Goal: Task Accomplishment & Management: Use online tool/utility

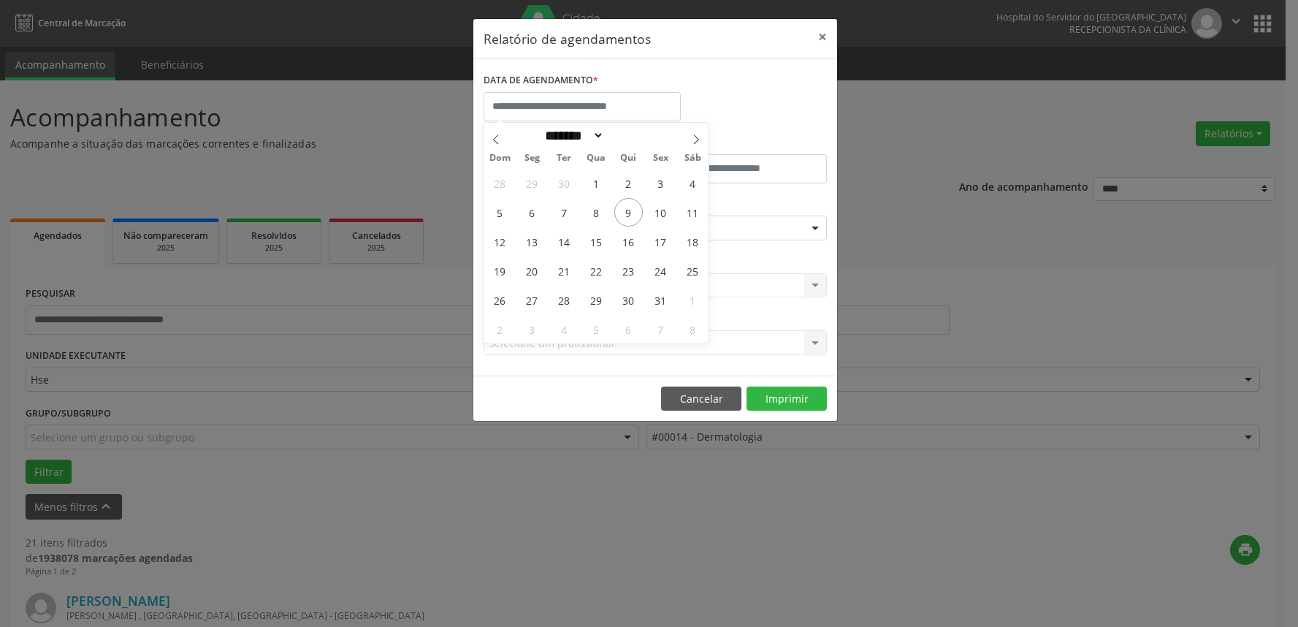
select select "*"
click at [629, 210] on span "9" at bounding box center [628, 212] width 28 height 28
type input "**********"
click at [629, 210] on span "9" at bounding box center [628, 212] width 28 height 28
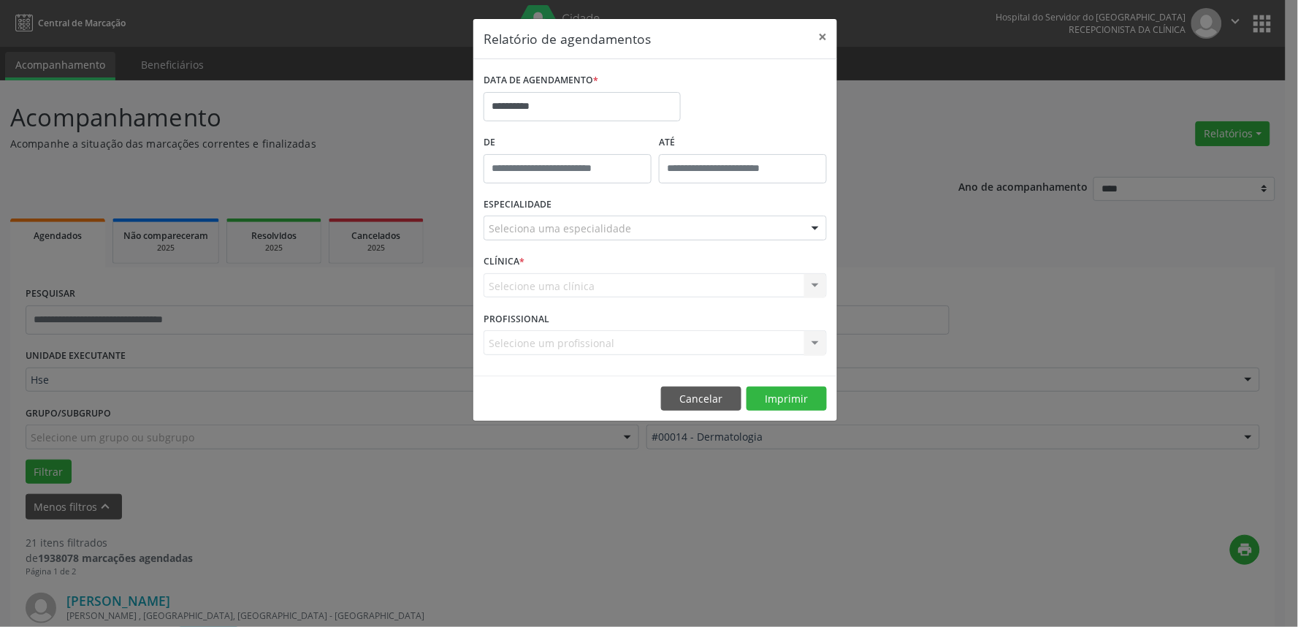
click at [629, 229] on div "Seleciona uma especialidade" at bounding box center [655, 228] width 343 height 25
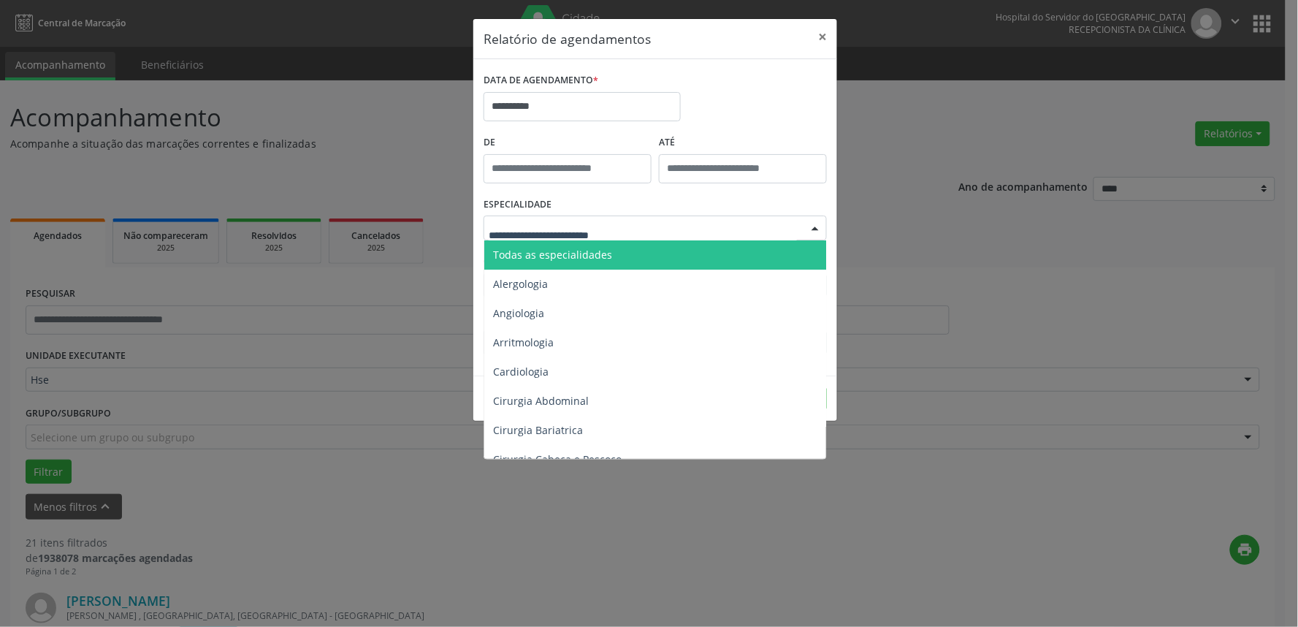
click at [627, 266] on span "Todas as especialidades" at bounding box center [656, 254] width 344 height 29
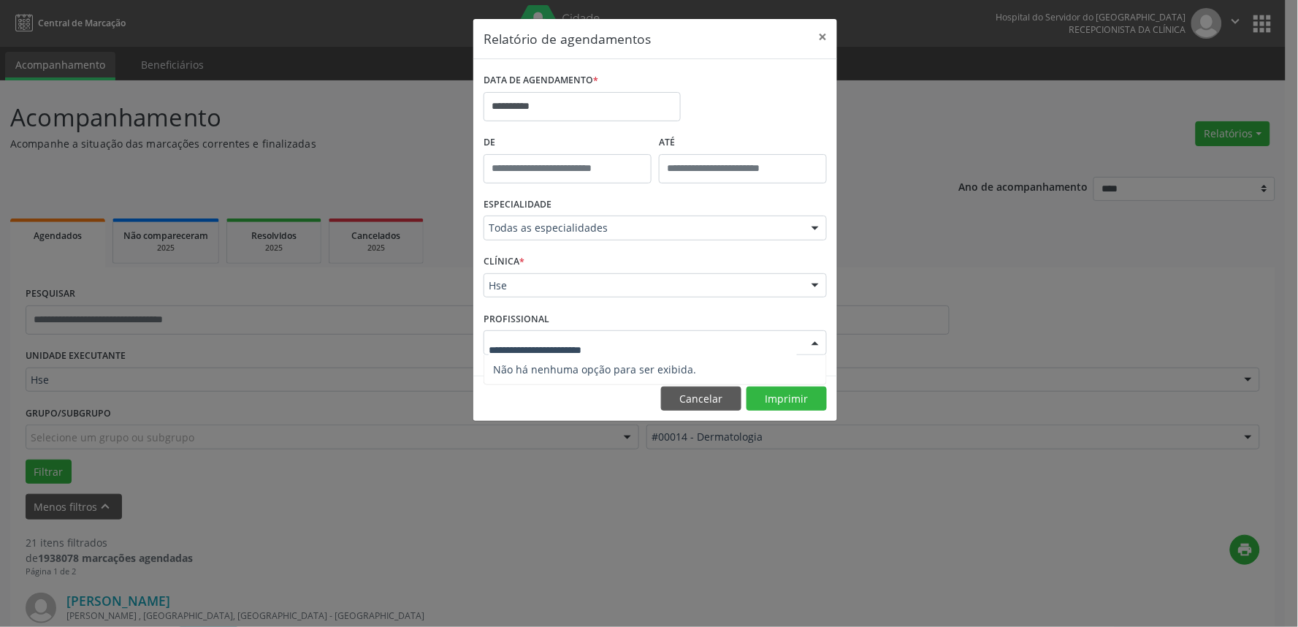
click at [587, 334] on div at bounding box center [655, 342] width 343 height 25
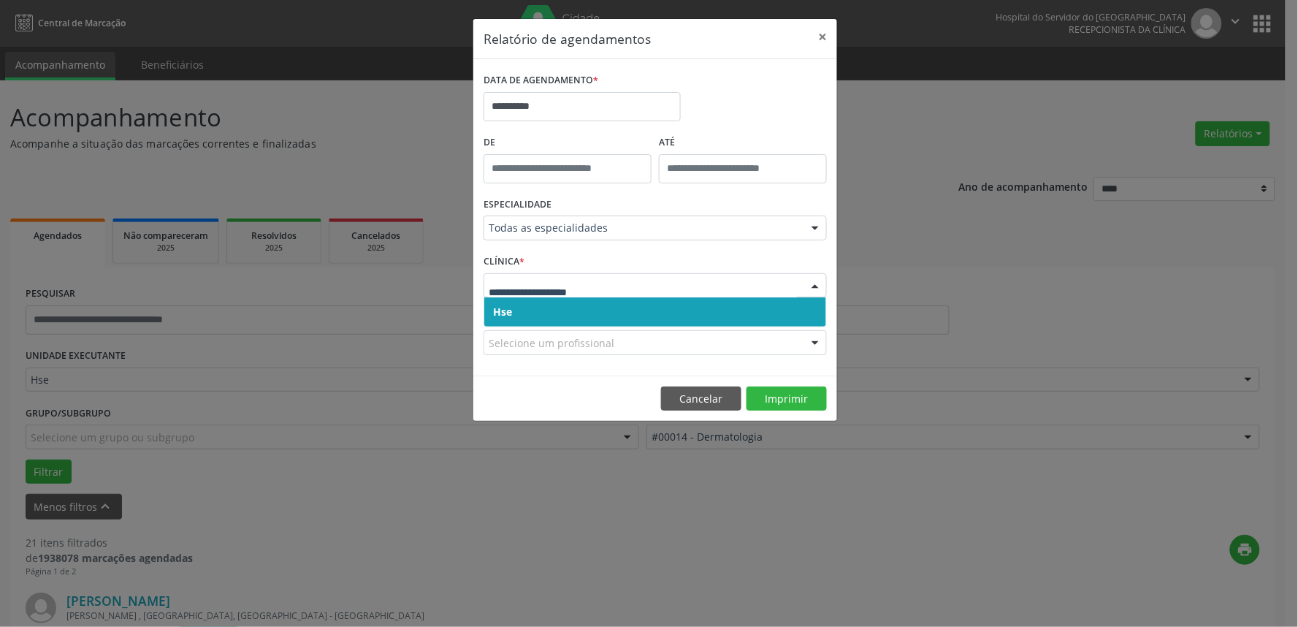
click at [566, 289] on input "text" at bounding box center [643, 292] width 308 height 29
click at [567, 308] on span "Hse" at bounding box center [655, 311] width 342 height 29
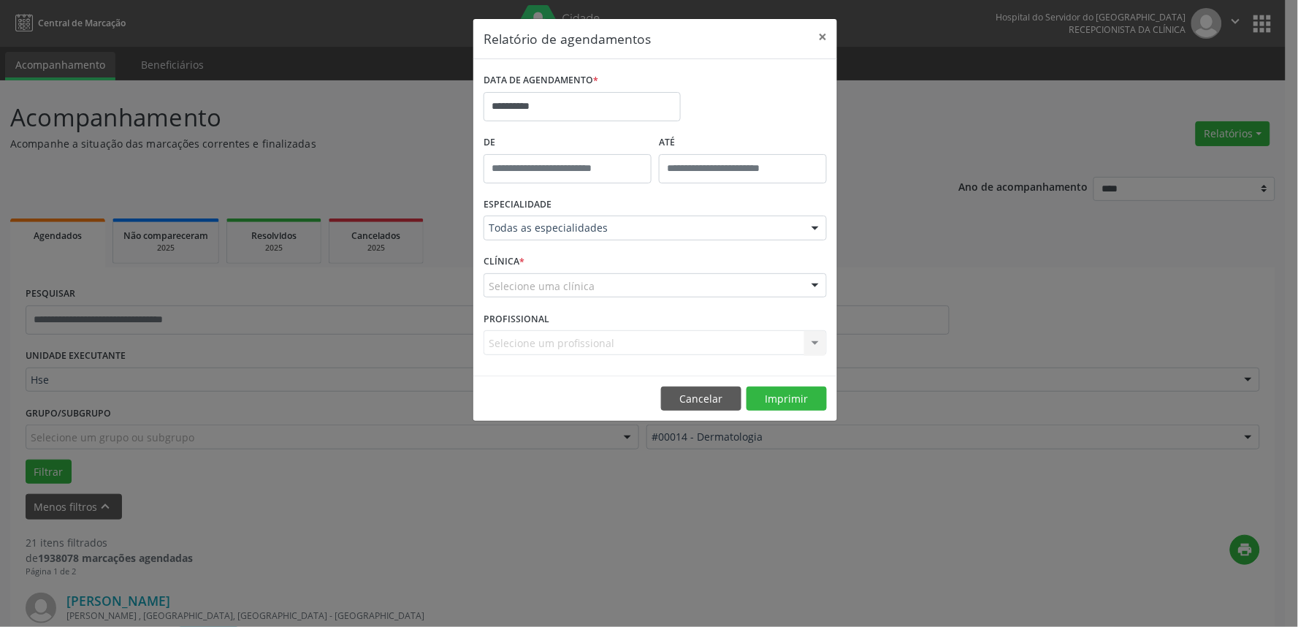
drag, startPoint x: 566, startPoint y: 288, endPoint x: 565, endPoint y: 300, distance: 11.7
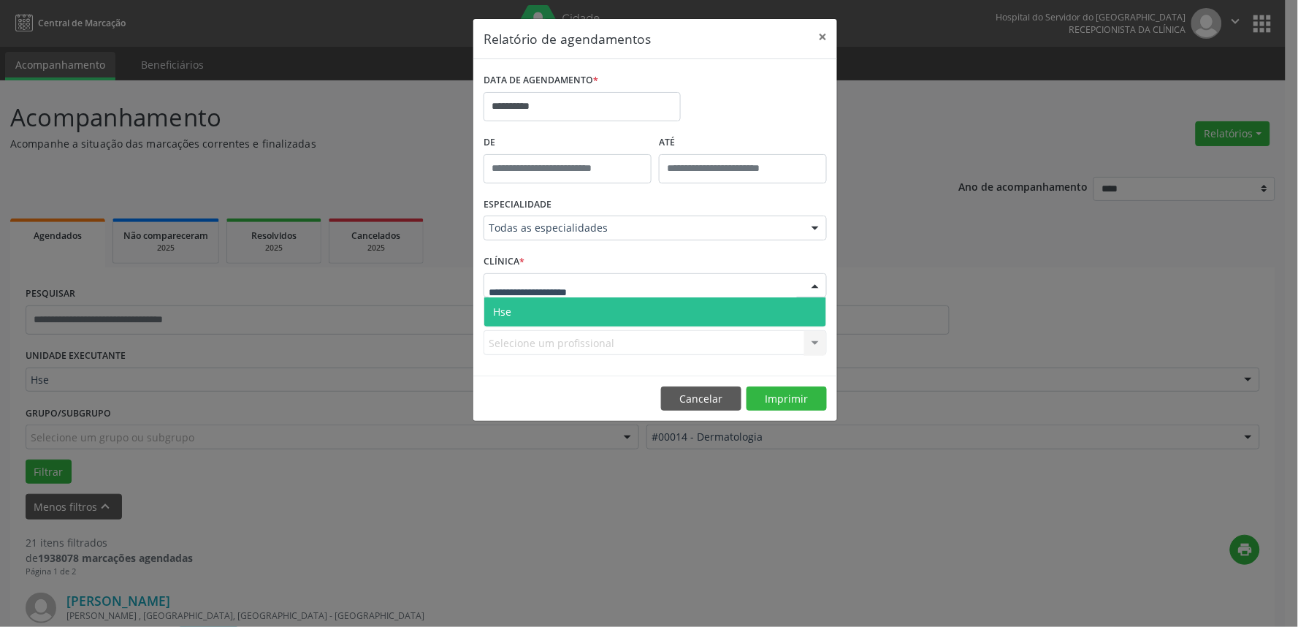
click at [564, 313] on span "Hse" at bounding box center [655, 311] width 342 height 29
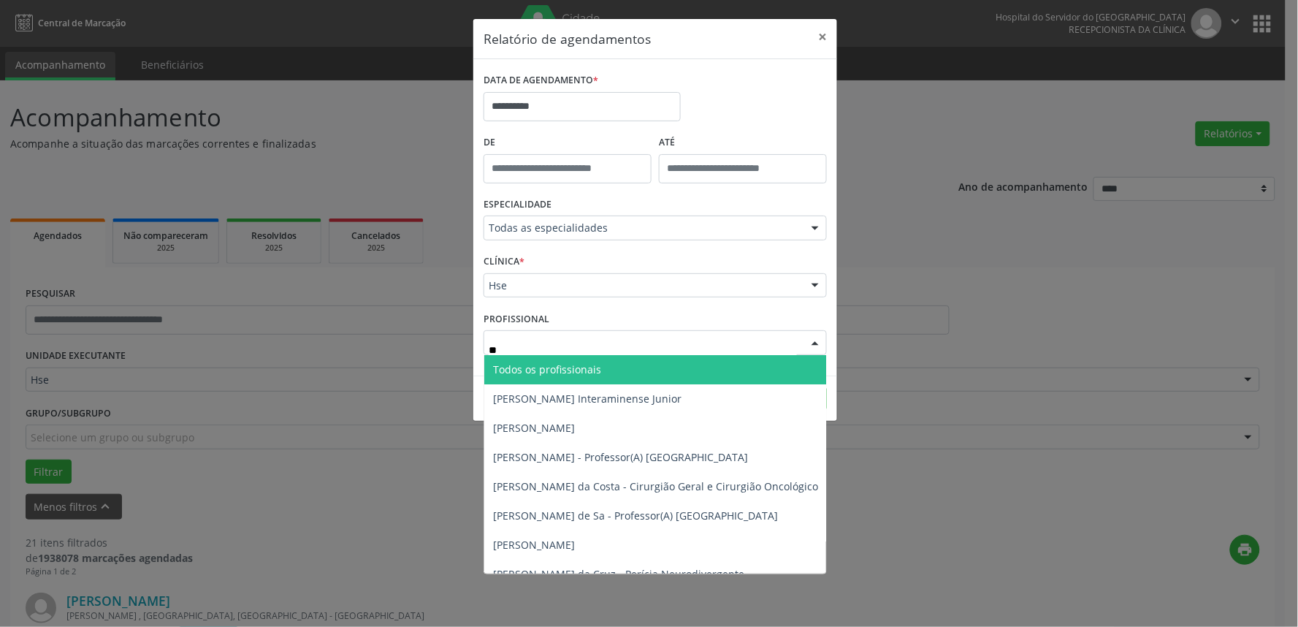
type input "*"
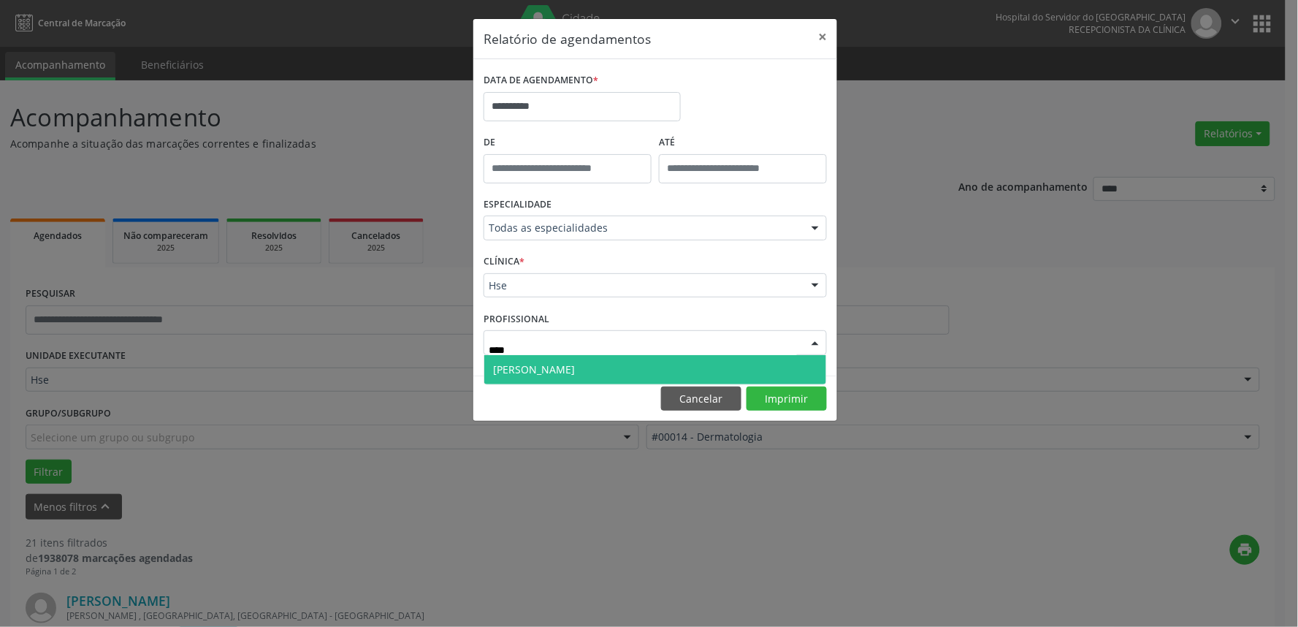
type input "*****"
click at [575, 364] on span "[PERSON_NAME]" at bounding box center [534, 369] width 82 height 14
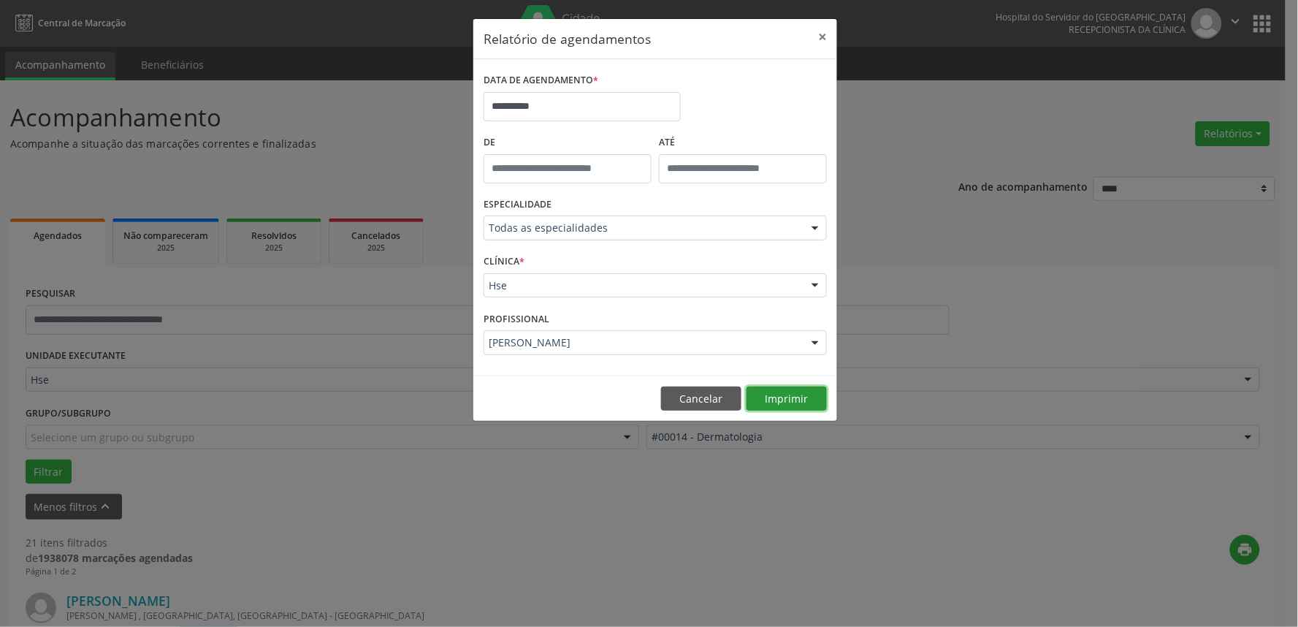
click at [772, 405] on button "Imprimir" at bounding box center [787, 398] width 80 height 25
click at [826, 31] on button "×" at bounding box center [822, 37] width 29 height 36
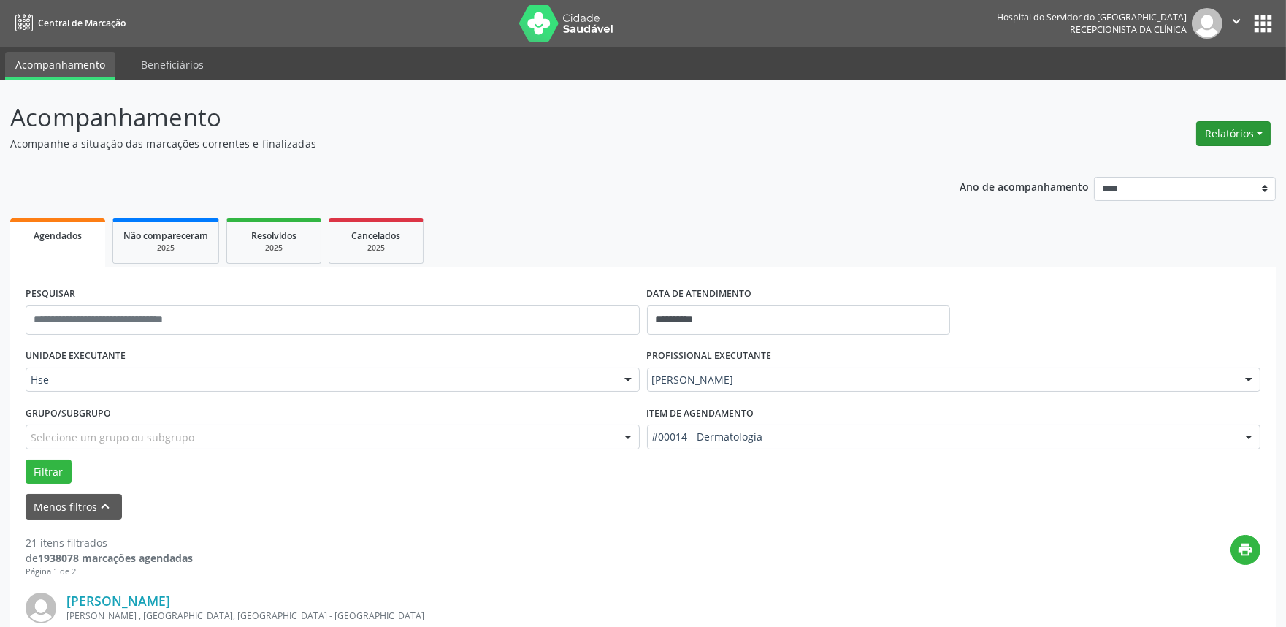
click at [1226, 135] on button "Relatórios" at bounding box center [1234, 133] width 75 height 25
click at [1227, 161] on link "Agendamentos" at bounding box center [1192, 164] width 157 height 20
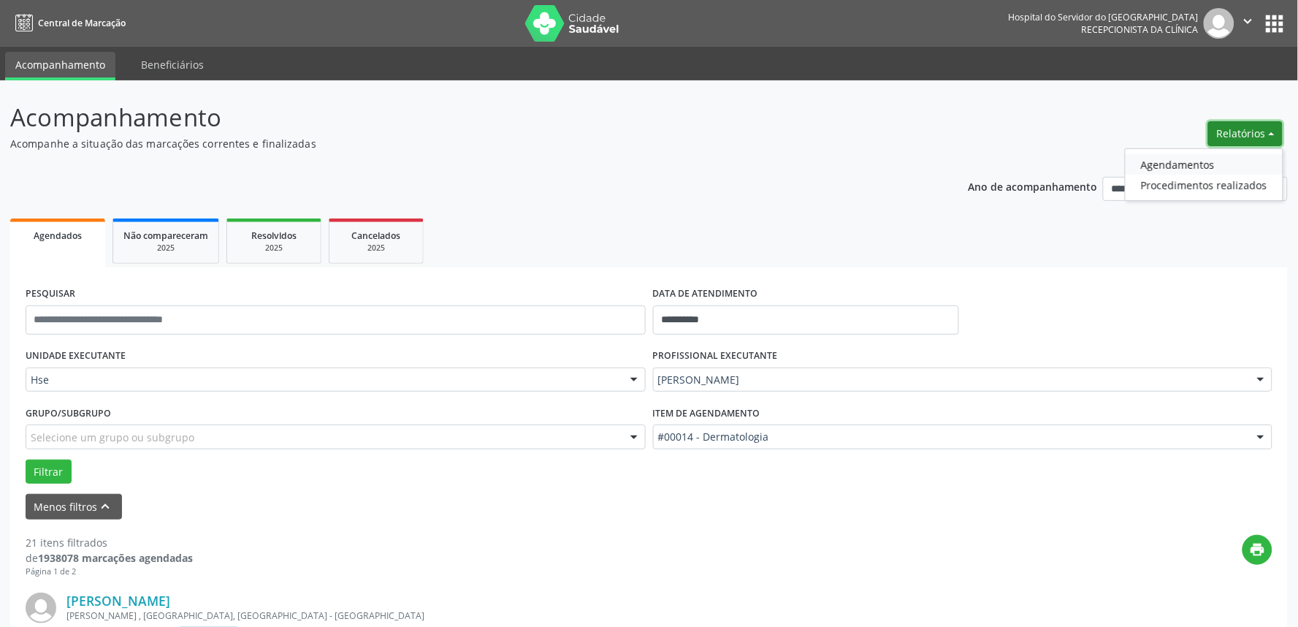
select select "*"
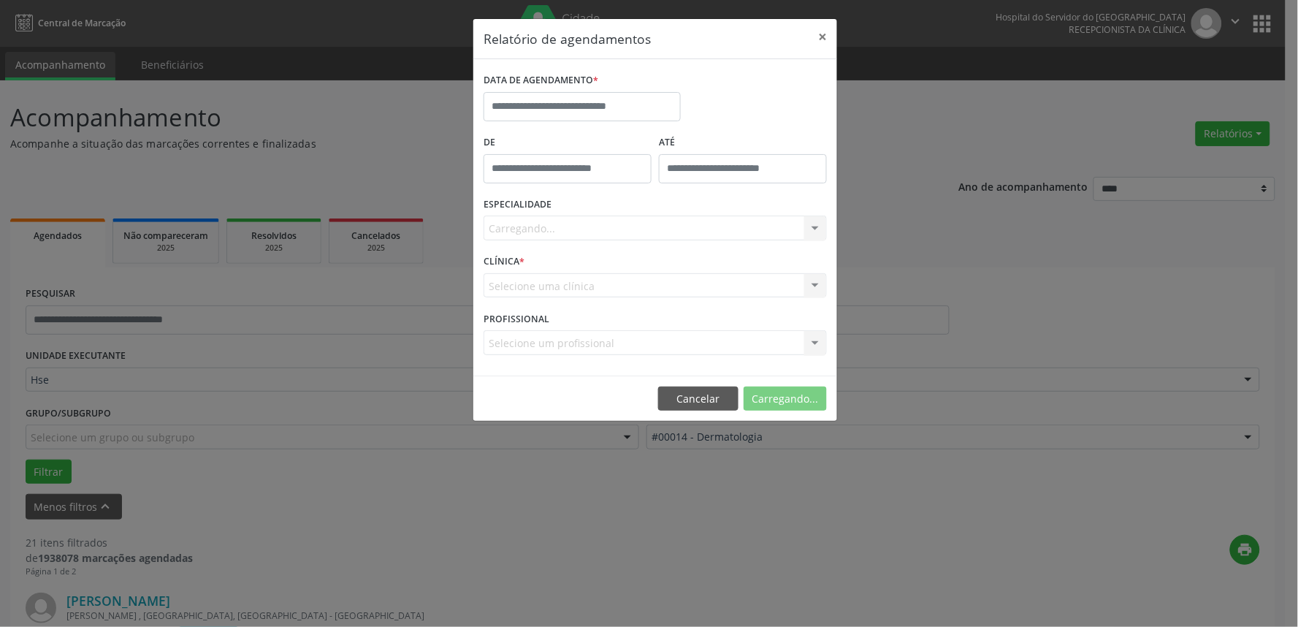
click at [599, 131] on label "De" at bounding box center [568, 142] width 168 height 23
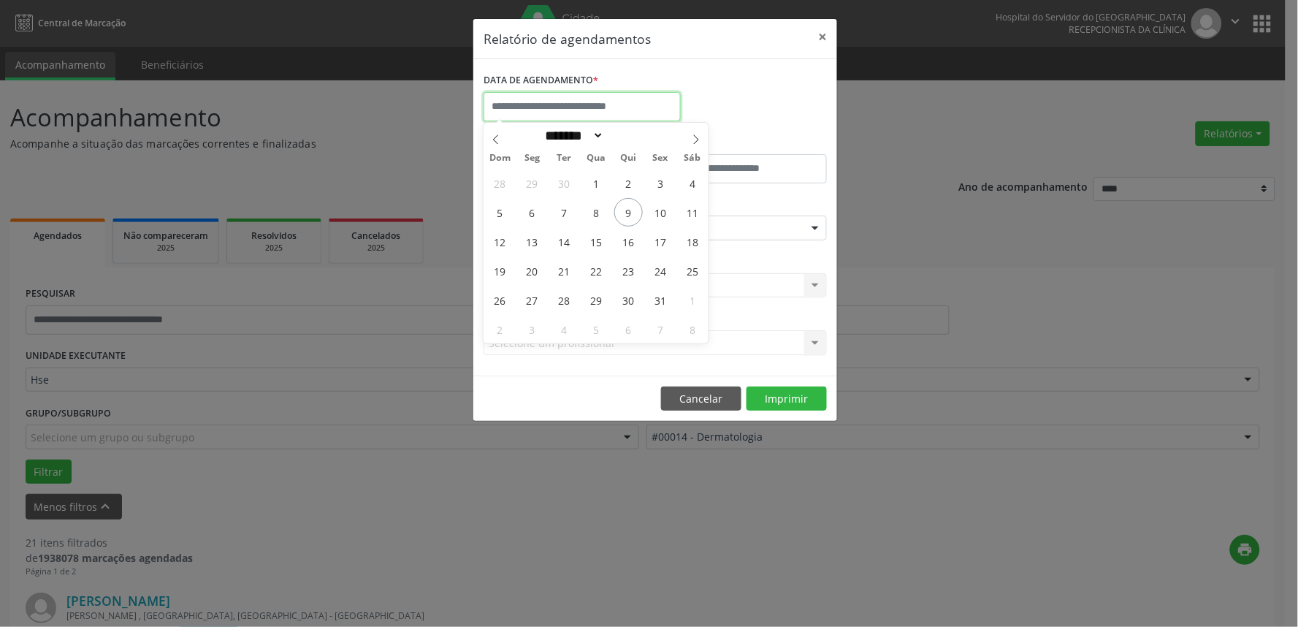
click at [590, 98] on input "text" at bounding box center [582, 106] width 197 height 29
click at [630, 210] on span "9" at bounding box center [628, 212] width 28 height 28
type input "**********"
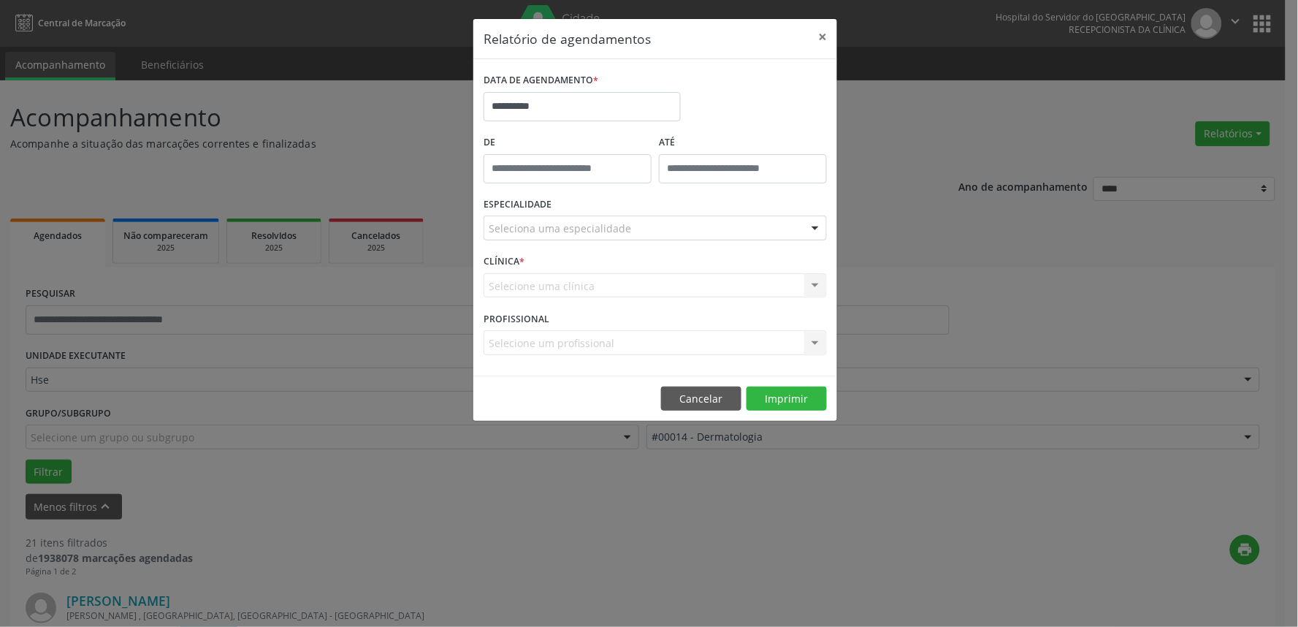
click at [631, 229] on div "Seleciona uma especialidade" at bounding box center [655, 228] width 343 height 25
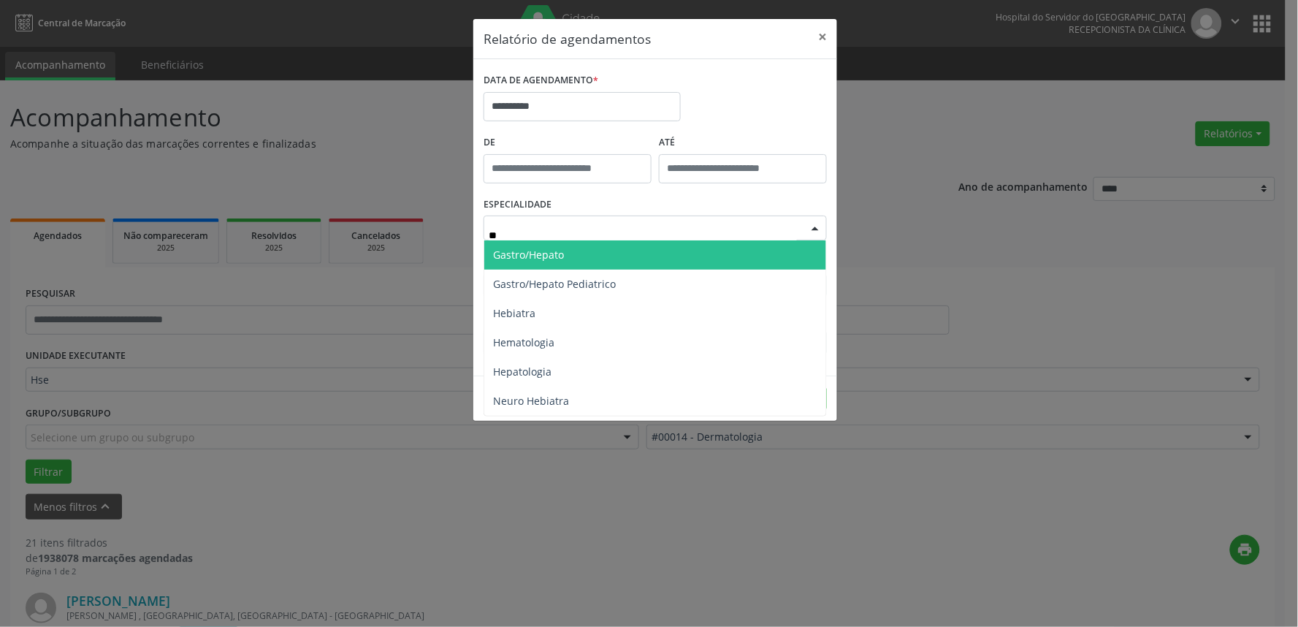
type input "***"
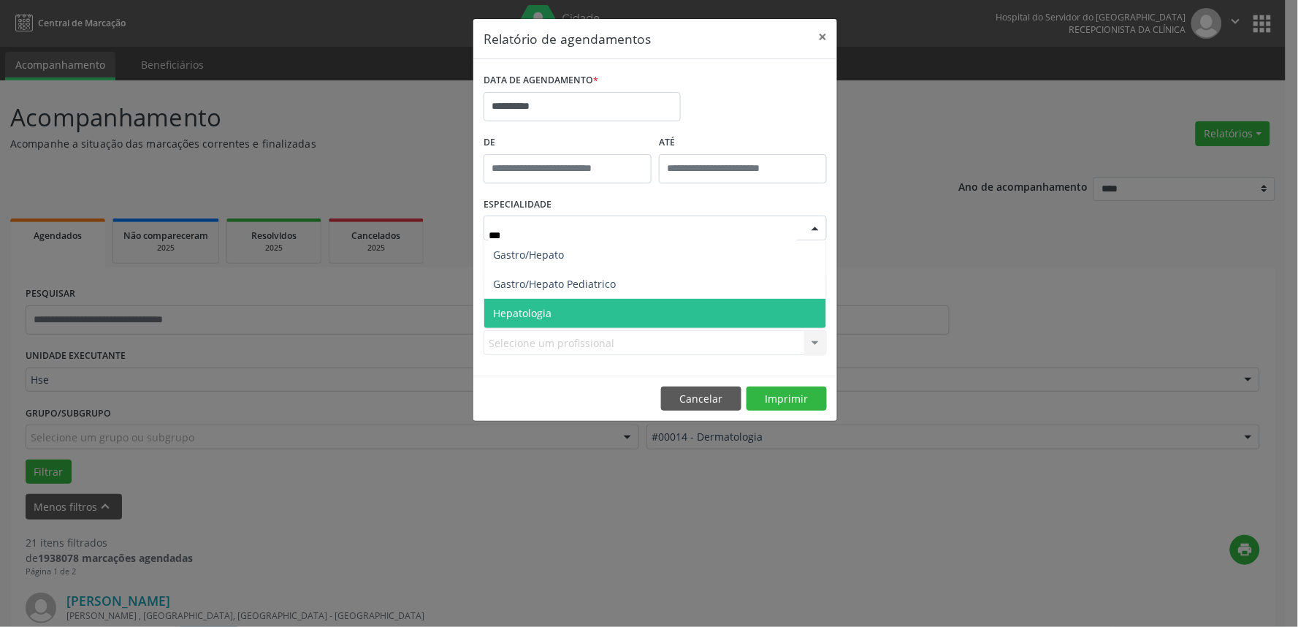
click at [660, 310] on span "Hepatologia" at bounding box center [655, 313] width 342 height 29
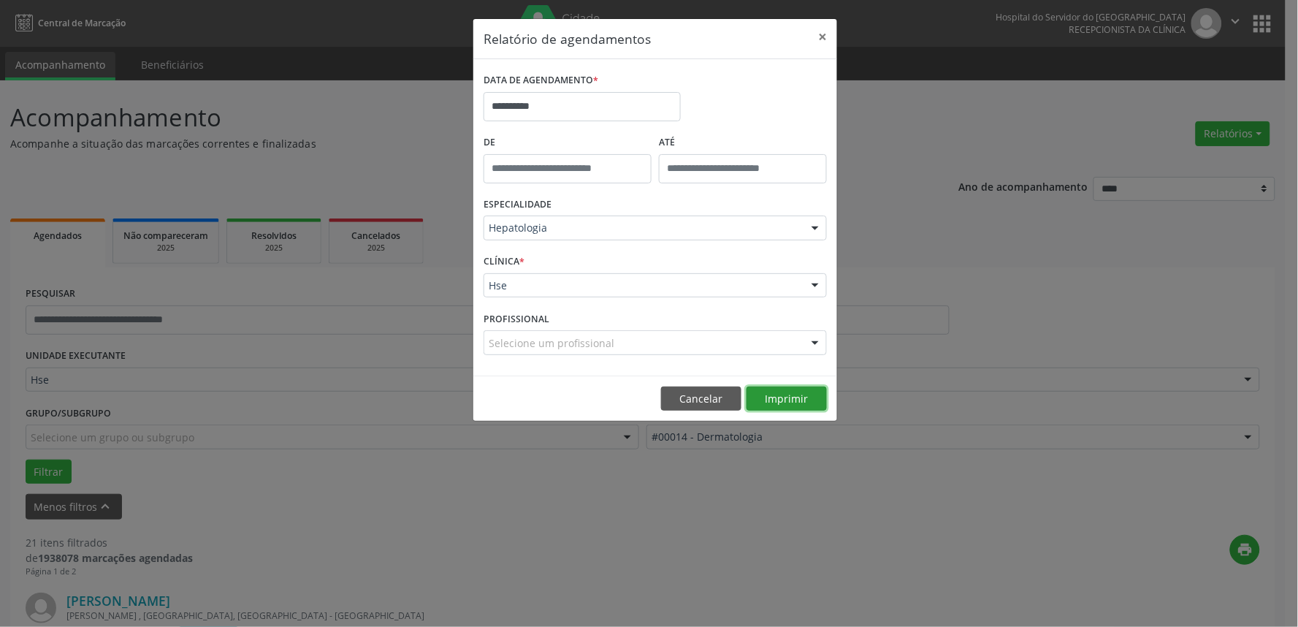
click at [815, 406] on button "Imprimir" at bounding box center [787, 398] width 80 height 25
